Goal: Task Accomplishment & Management: Use online tool/utility

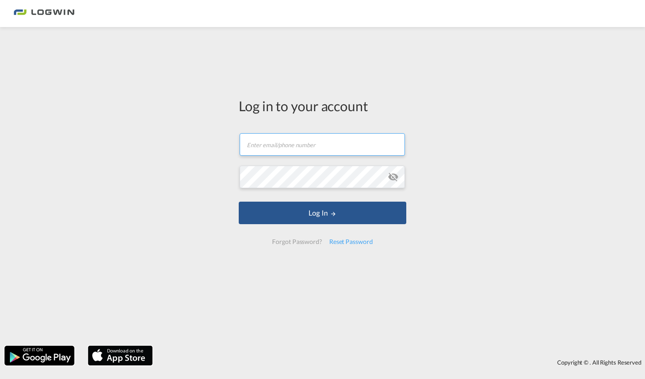
click at [275, 144] on input "text" at bounding box center [322, 144] width 165 height 23
type input "[PERSON_NAME][EMAIL_ADDRESS][DOMAIN_NAME]"
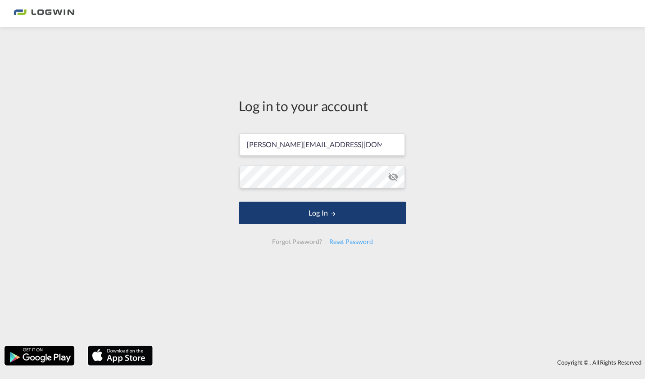
click at [304, 218] on button "Log In" at bounding box center [323, 213] width 168 height 23
